Goal: Task Accomplishment & Management: Manage account settings

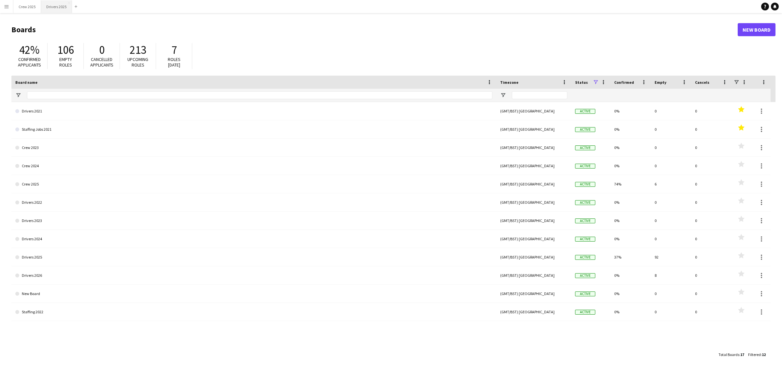
click at [69, 6] on button "Drivers 2025 Close" at bounding box center [56, 6] width 31 height 13
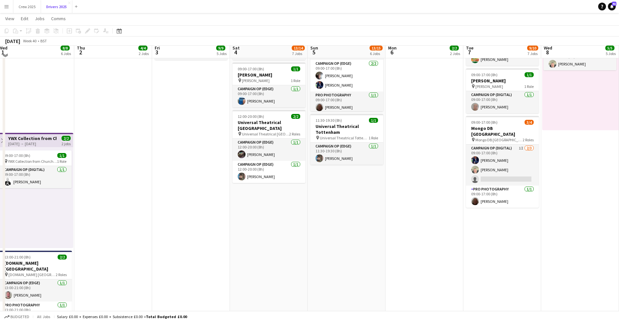
scroll to position [529, 0]
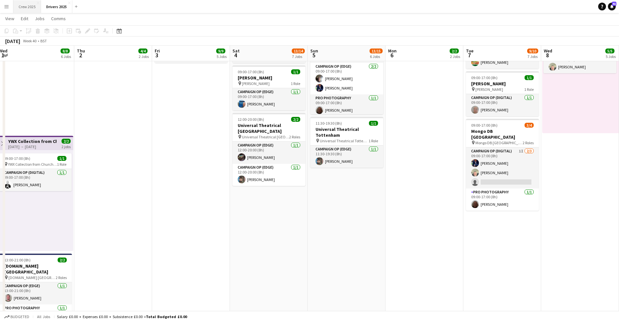
click at [31, 8] on button "Crew 2025 Close" at bounding box center [27, 6] width 28 height 13
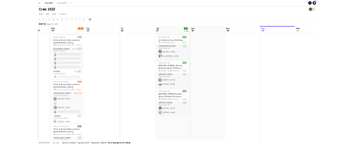
scroll to position [0, 180]
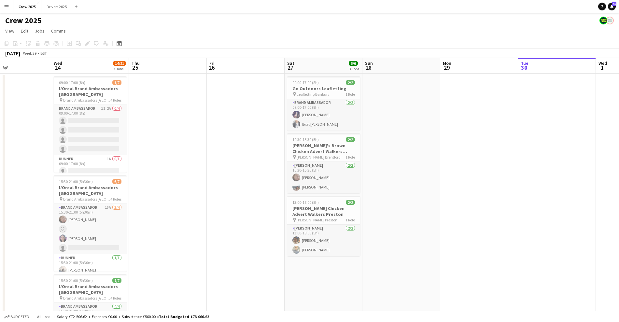
drag, startPoint x: 93, startPoint y: 189, endPoint x: 539, endPoint y: 202, distance: 446.0
click at [536, 201] on app-calendar-viewport "Sun 21 Mon 22 Tue 23 Wed 24 14/21 3 Jobs Thu 25 Fri 26 Sat 27 6/6 3 Jobs Sun 28…" at bounding box center [309, 221] width 619 height 326
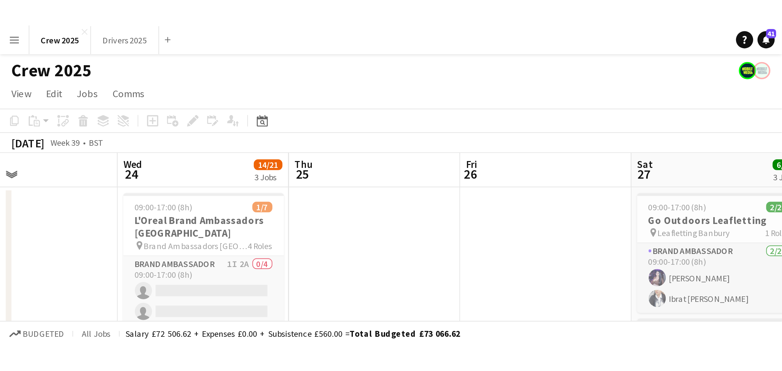
scroll to position [0, 180]
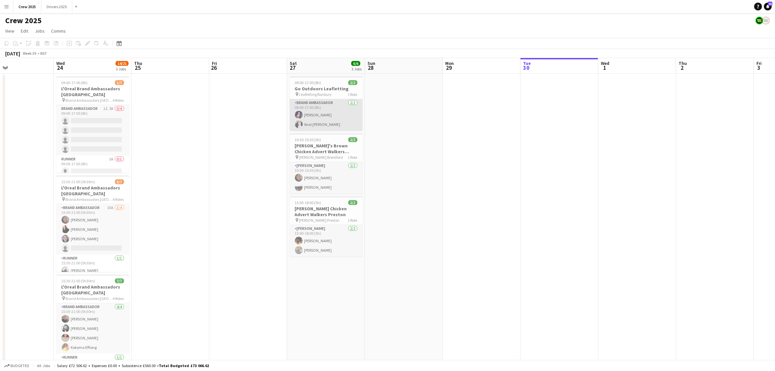
click at [313, 117] on app-card-role "Brand Ambassador [DATE] 09:00-17:00 (8h) [PERSON_NAME] Ibrat [PERSON_NAME]" at bounding box center [326, 115] width 73 height 32
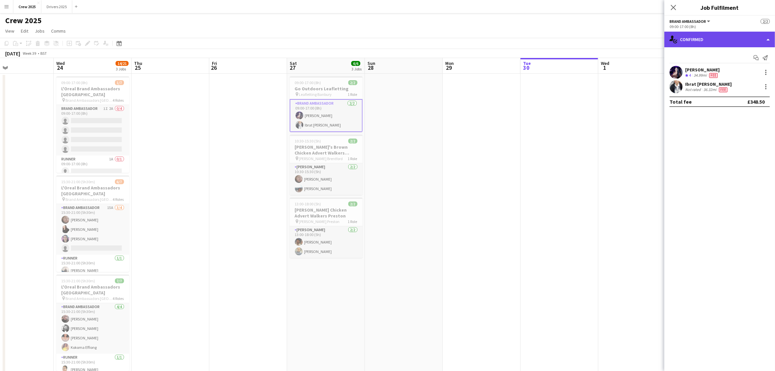
click at [715, 37] on div "single-neutral-actions-check-2 Confirmed" at bounding box center [720, 40] width 111 height 16
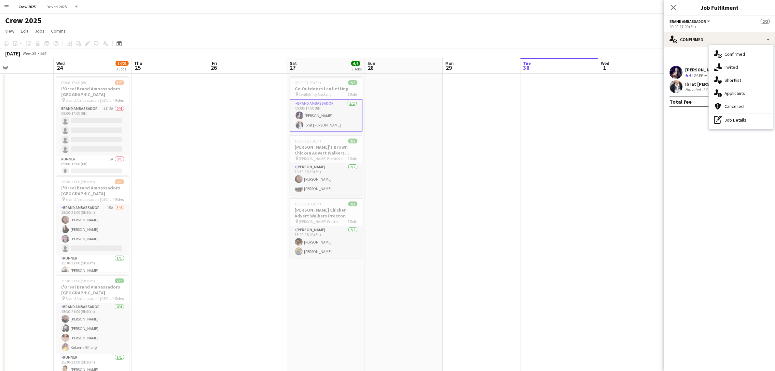
click at [443, 131] on app-date-cell at bounding box center [482, 229] width 78 height 310
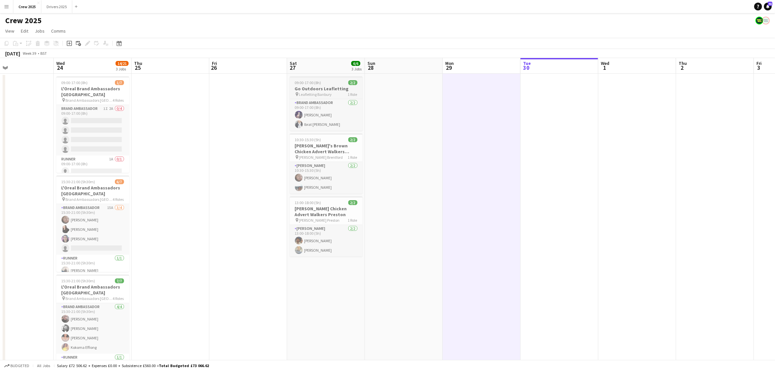
click at [327, 78] on app-job-card "09:00-17:00 (8h) 2/2 Go Outdoors Leafletting pin Leafletting Banbury 1 Role Bra…" at bounding box center [326, 103] width 73 height 54
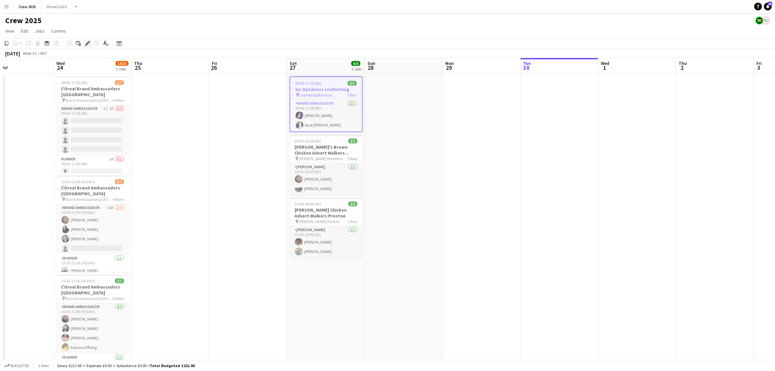
click at [85, 43] on icon "Edit" at bounding box center [87, 43] width 5 height 5
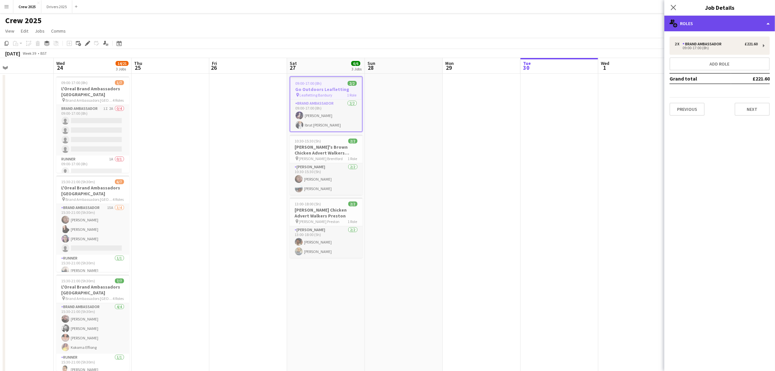
click at [718, 30] on div "multiple-users-add Roles" at bounding box center [720, 24] width 111 height 16
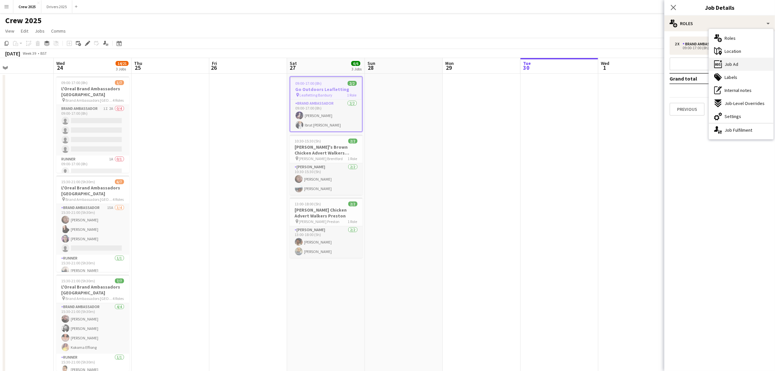
click at [736, 64] on span "Job Ad" at bounding box center [732, 64] width 14 height 6
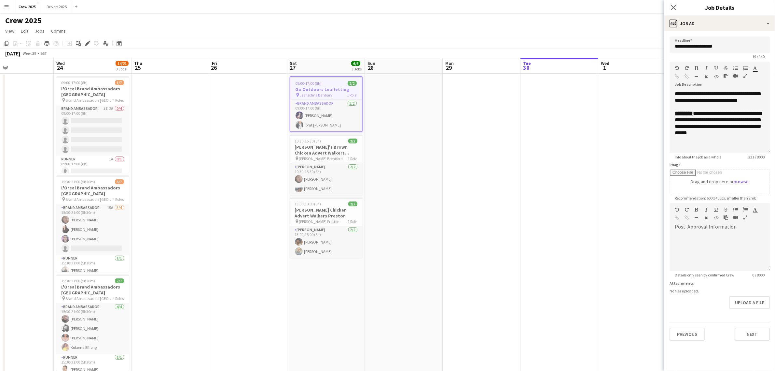
drag, startPoint x: 768, startPoint y: 126, endPoint x: 747, endPoint y: 148, distance: 30.0
click at [749, 149] on div "**********" at bounding box center [720, 122] width 100 height 63
click at [551, 160] on app-date-cell at bounding box center [560, 229] width 78 height 310
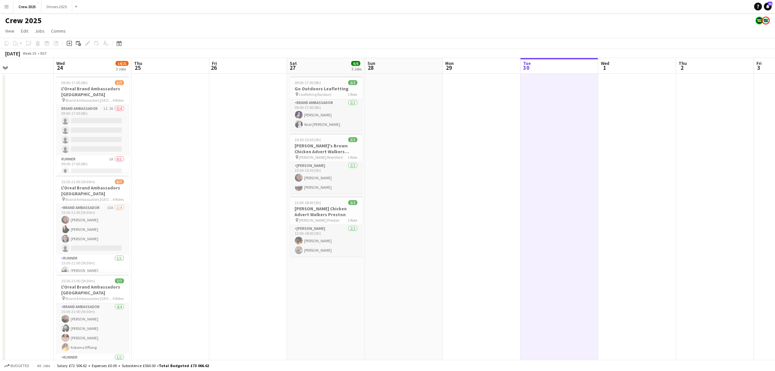
click at [455, 179] on app-date-cell at bounding box center [482, 229] width 78 height 310
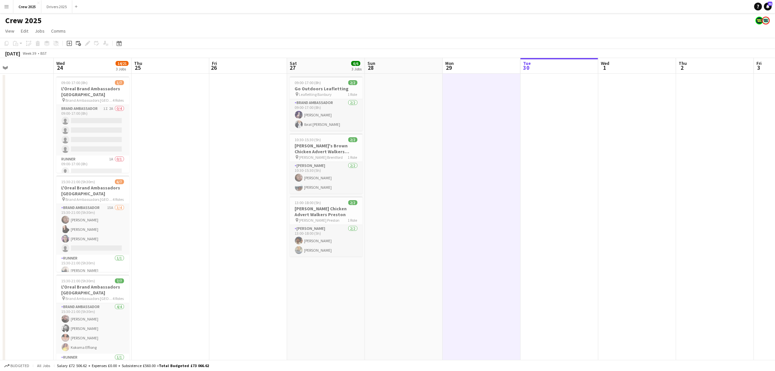
click at [414, 191] on app-date-cell at bounding box center [404, 229] width 78 height 310
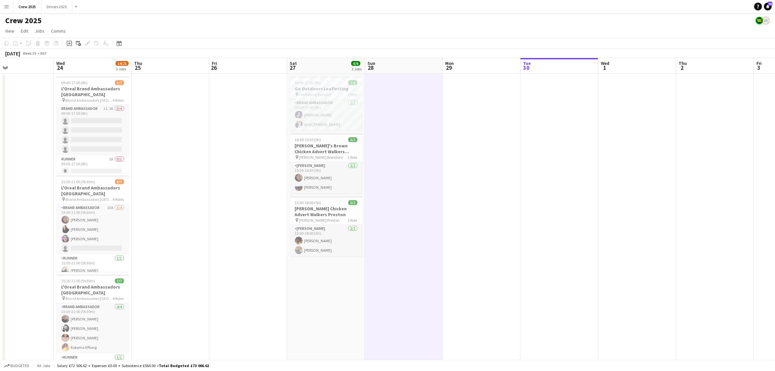
click at [8, 5] on app-icon "Menu" at bounding box center [6, 6] width 5 height 5
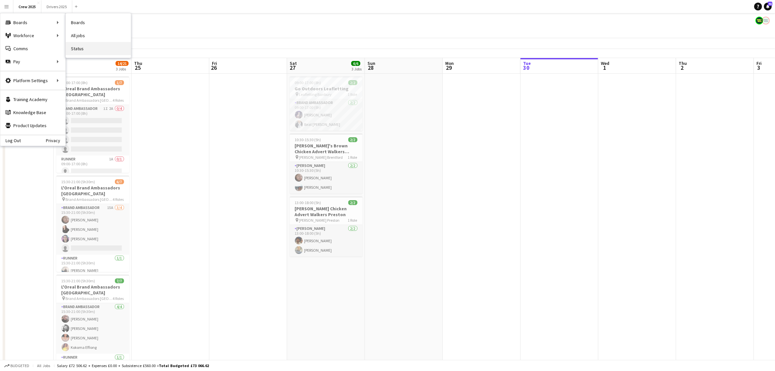
click at [90, 48] on link "Status" at bounding box center [98, 48] width 65 height 13
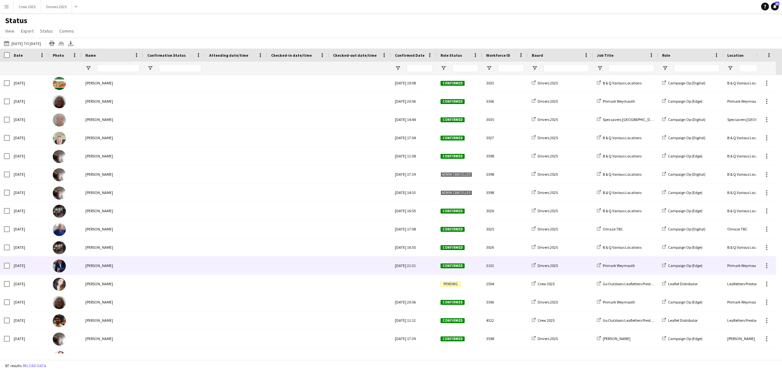
scroll to position [435, 0]
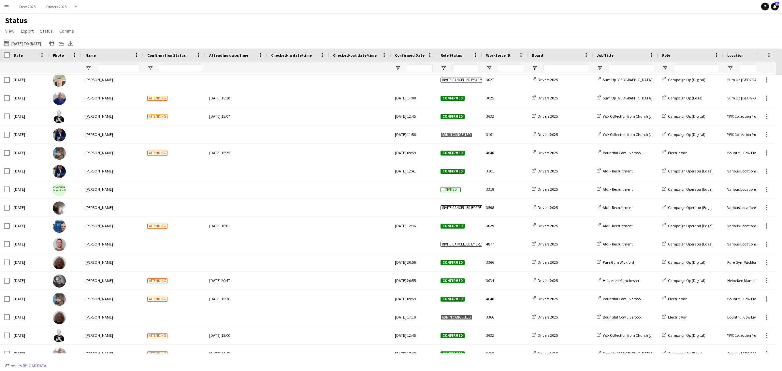
click at [28, 40] on button "[DATE] to [DATE] [DATE] to [DATE]" at bounding box center [23, 43] width 40 height 8
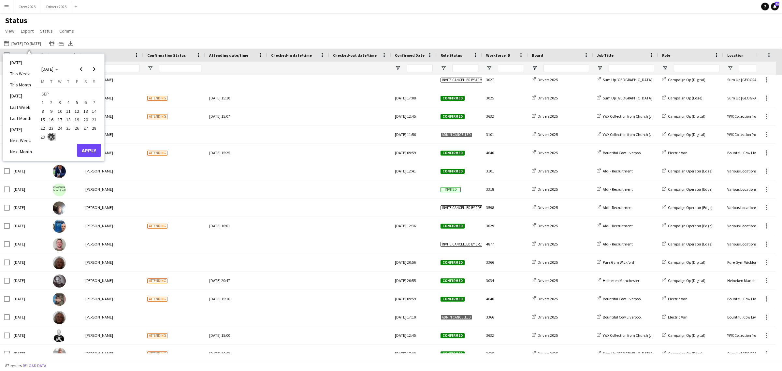
click at [87, 129] on span "27" at bounding box center [86, 128] width 8 height 8
click at [90, 151] on button "Apply" at bounding box center [89, 150] width 24 height 13
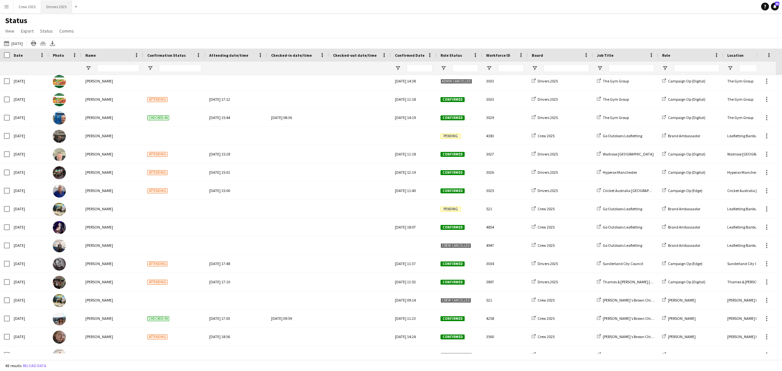
click at [53, 3] on button "Drivers 2025 Close" at bounding box center [56, 6] width 31 height 13
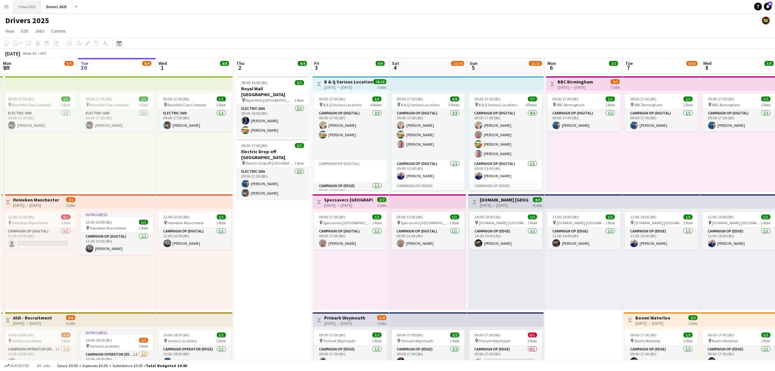
click at [25, 5] on button "Crew 2025 Close" at bounding box center [27, 6] width 28 height 13
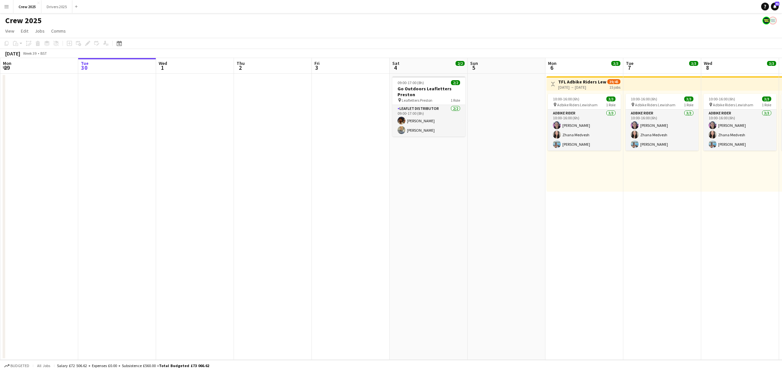
click at [502, 246] on app-date-cell at bounding box center [506, 217] width 78 height 286
